Goal: Task Accomplishment & Management: Use online tool/utility

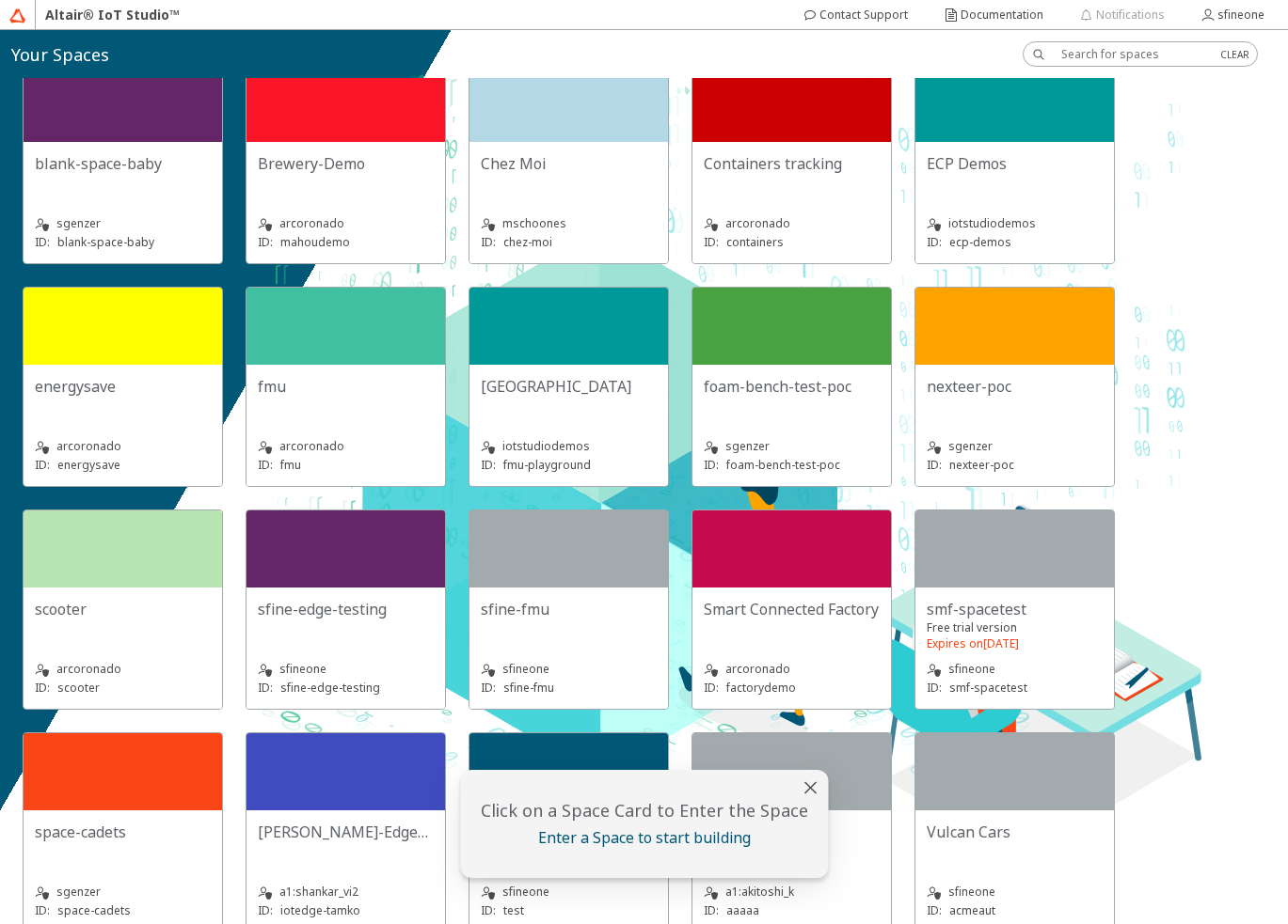
scroll to position [291, 0]
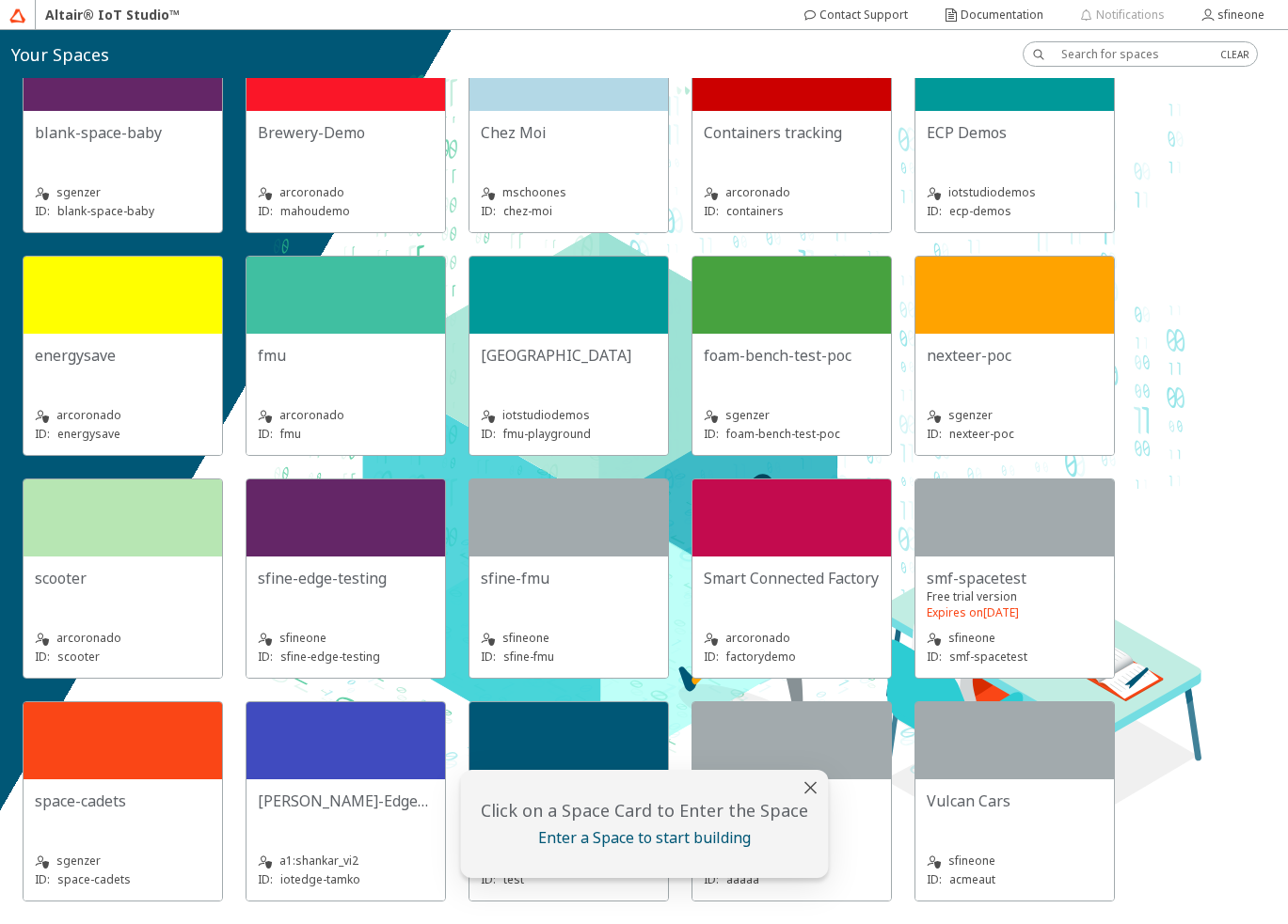
click at [0, 0] on slot "sfine-edge-testing" at bounding box center [0, 0] width 0 height 0
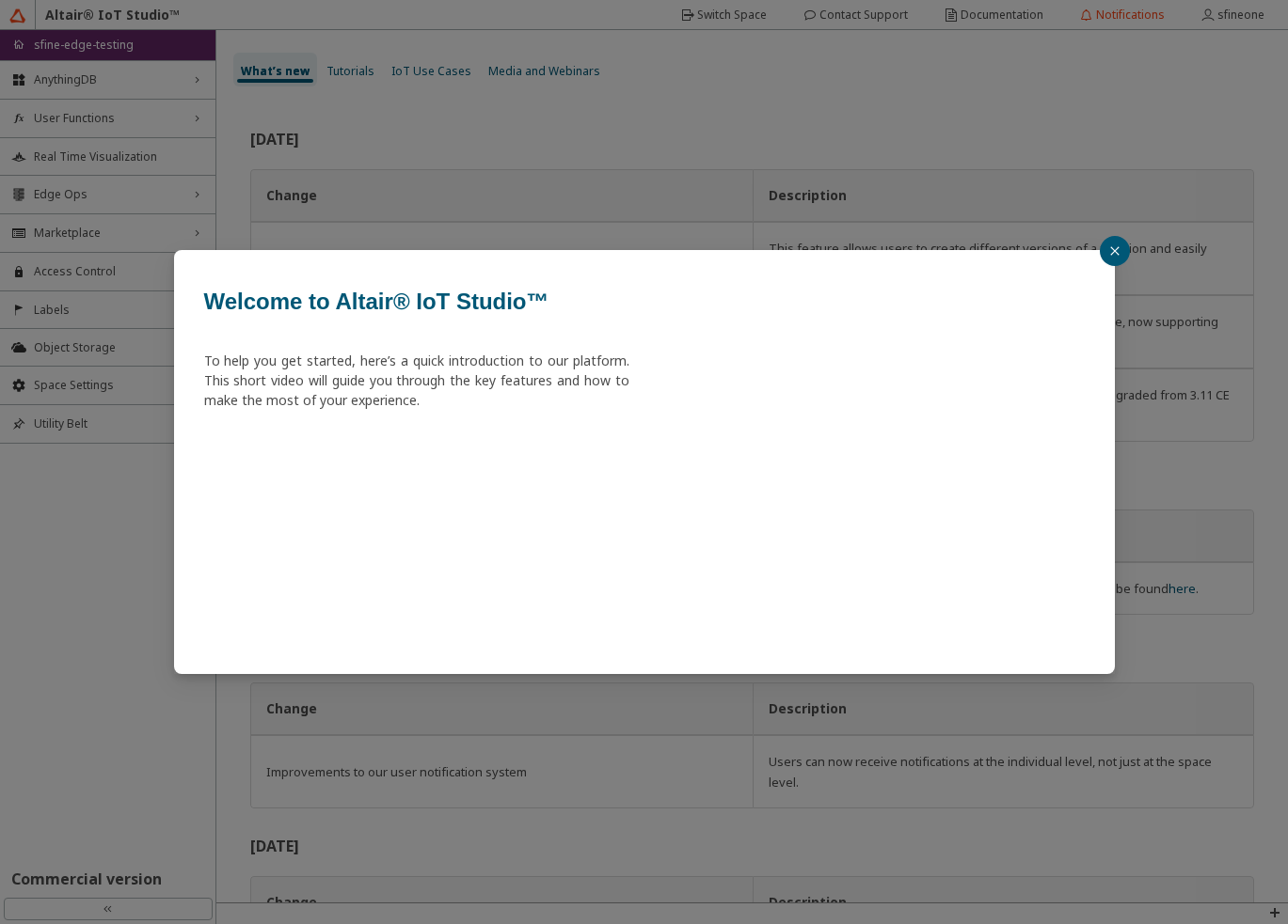
click at [1100, 246] on div "Welcome to Altair® IoT Studio™ To help you get started, here’s a quick introduc…" at bounding box center [644, 462] width 1288 height 924
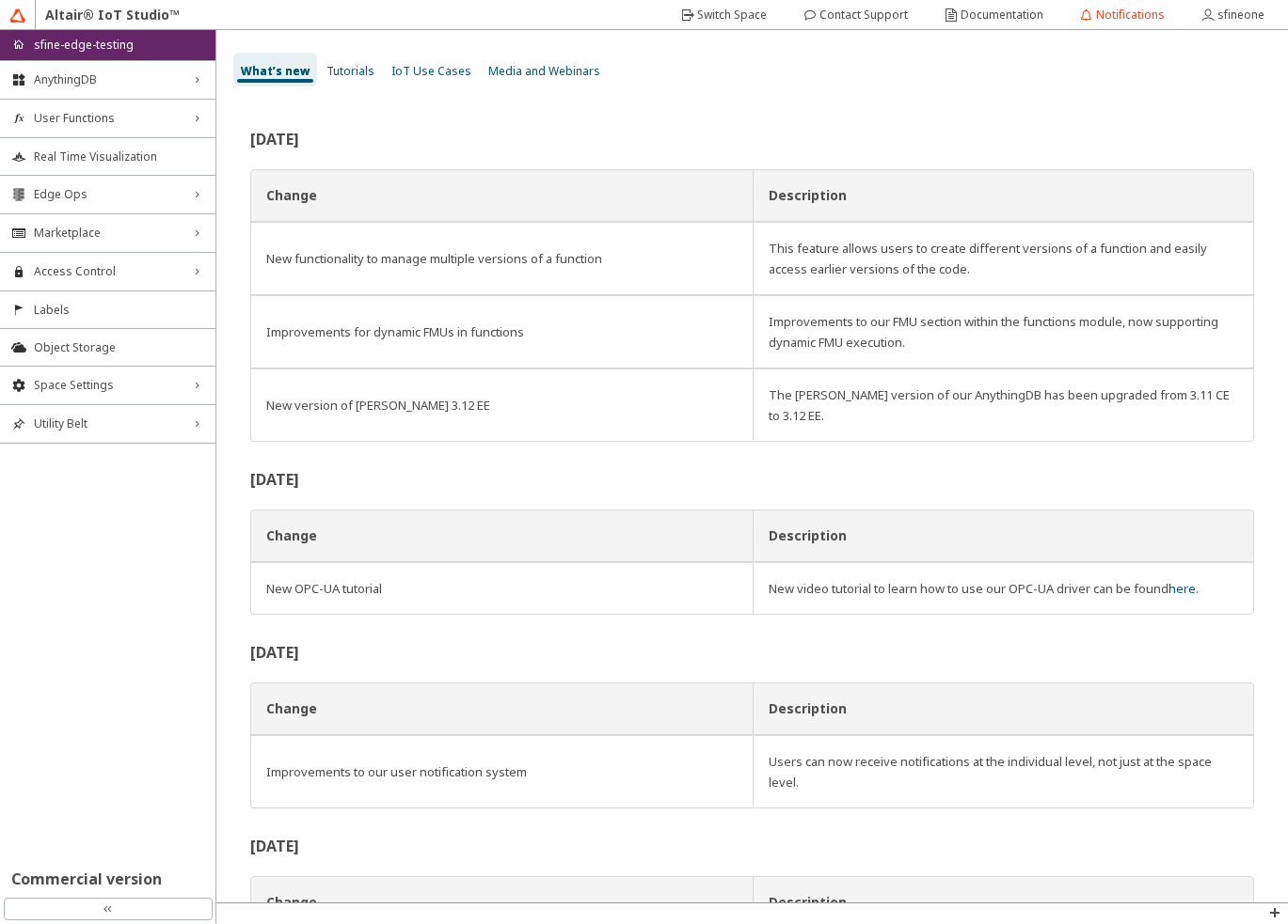
click at [1107, 246] on div "Welcome to Altair® IoT Studio™ To help you get started, here’s a quick introduc…" at bounding box center [644, 462] width 1288 height 924
click at [139, 129] on div "User Functions right_chevron" at bounding box center [108, 119] width 216 height 38
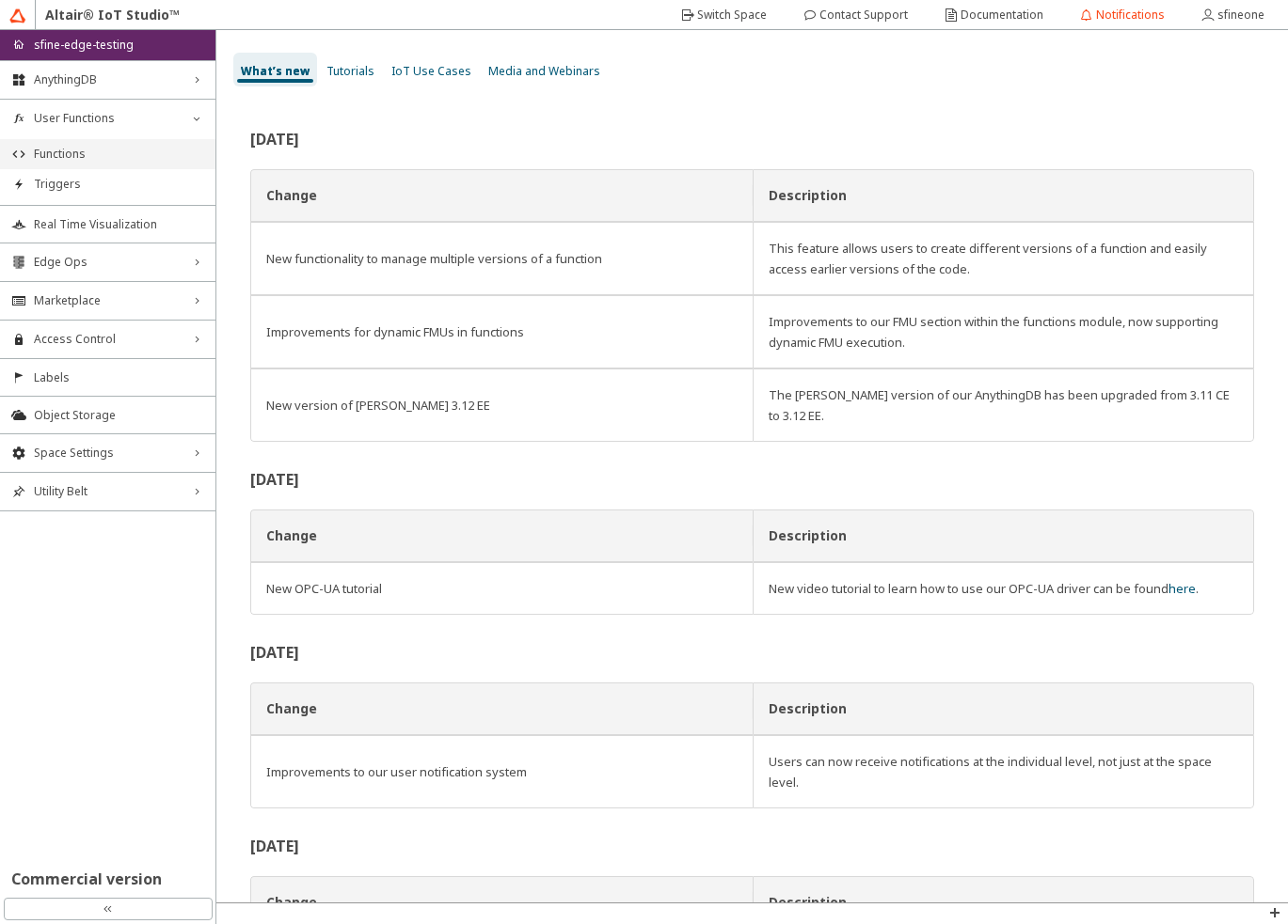
click at [115, 153] on span "Functions" at bounding box center [119, 154] width 170 height 15
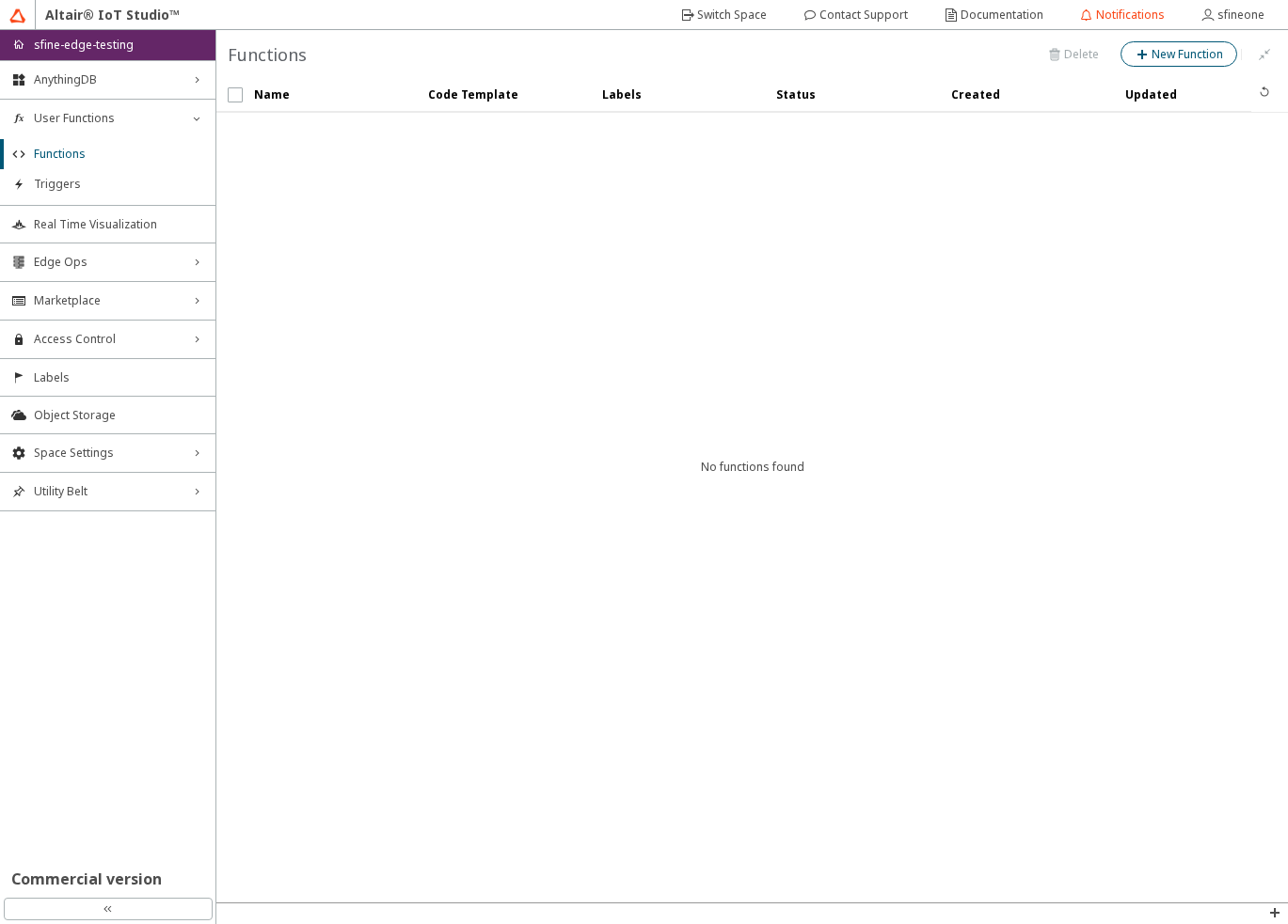
click at [0, 0] on slot "New Function" at bounding box center [0, 0] width 0 height 0
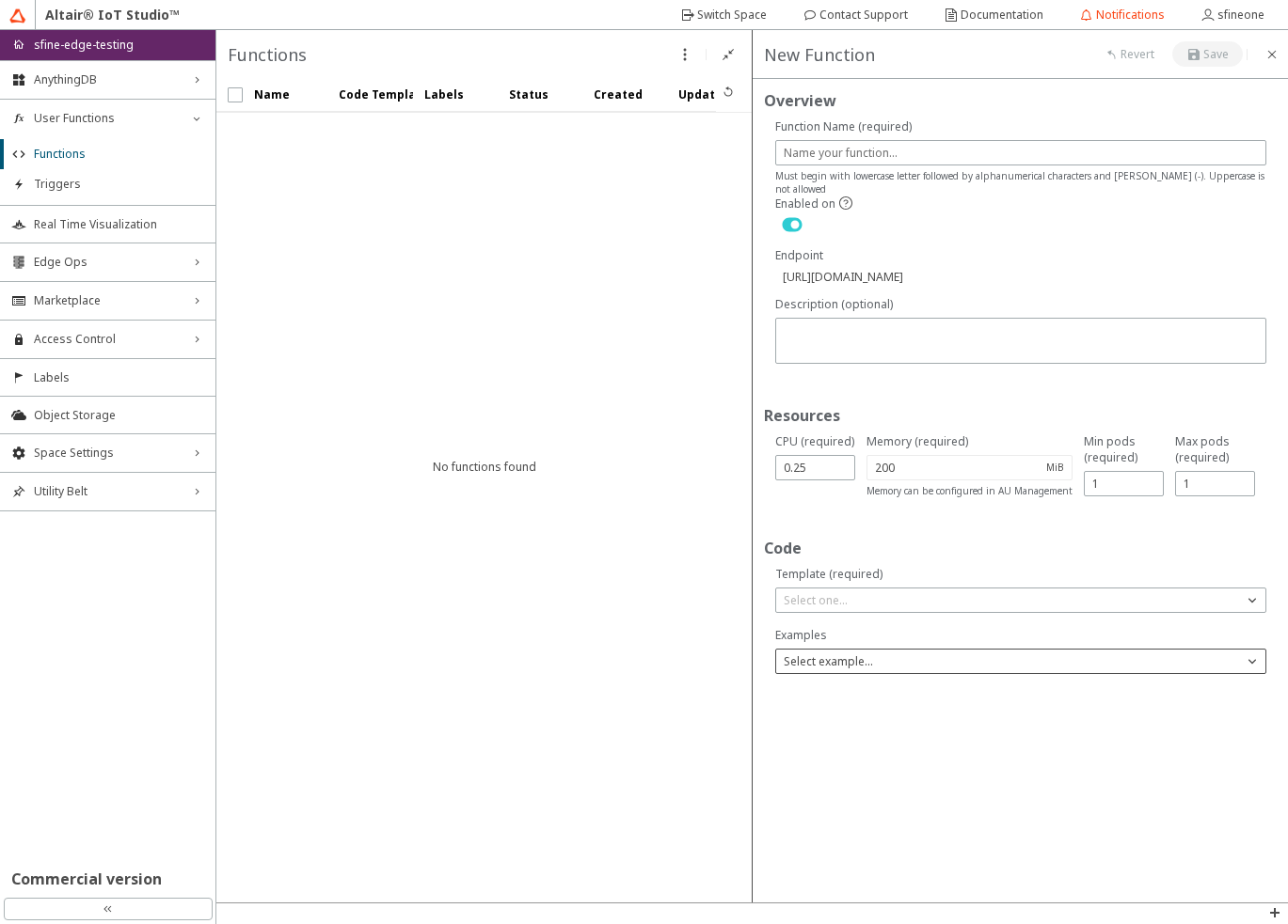
click at [941, 656] on div "Select example..." at bounding box center [1009, 661] width 468 height 18
click at [949, 821] on div "Overview Enabled on Resources Code" at bounding box center [1021, 491] width 537 height 824
